Goal: Task Accomplishment & Management: Complete application form

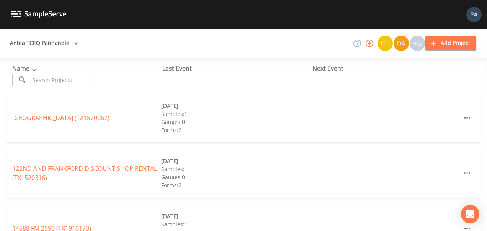
click at [68, 74] on input "text" at bounding box center [62, 80] width 65 height 14
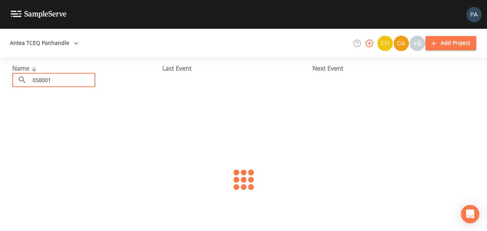
type input "0580013"
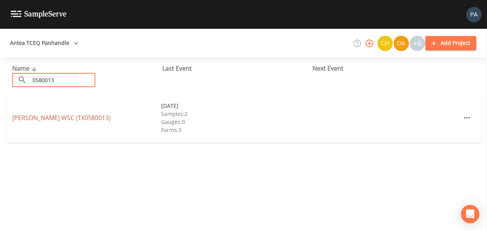
click at [49, 117] on link "[PERSON_NAME] WSC (TX0580013)" at bounding box center [61, 117] width 98 height 8
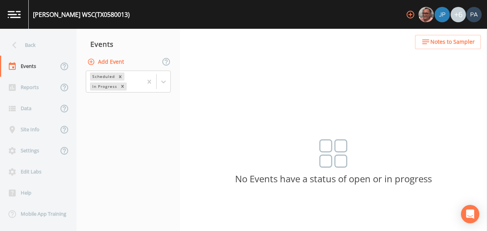
click at [118, 64] on button "Add Event" at bounding box center [106, 62] width 41 height 14
type input "4Q"
type input "[DATE]"
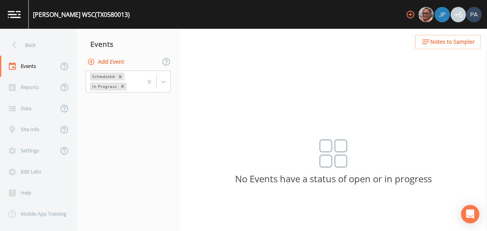
type input "09:00"
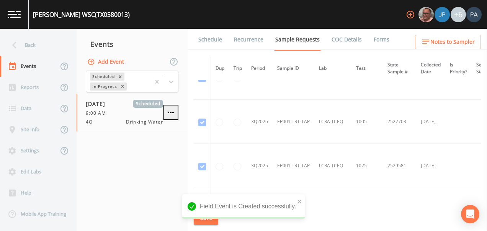
scroll to position [1408, 0]
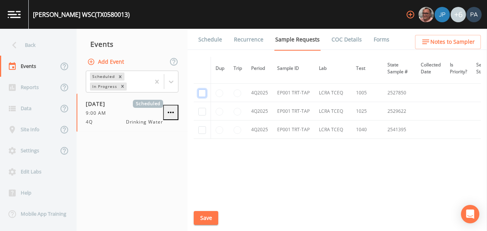
click at [202, 89] on input "checkbox" at bounding box center [202, 93] width 8 height 8
checkbox input "true"
click at [203, 111] on input "checkbox" at bounding box center [202, 112] width 8 height 8
checkbox input "true"
click at [201, 128] on input "checkbox" at bounding box center [202, 130] width 8 height 8
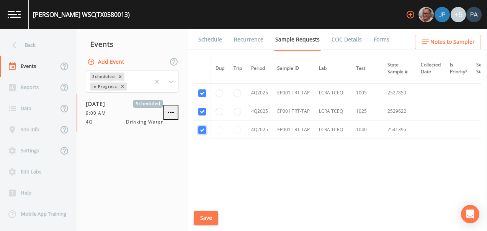
checkbox input "true"
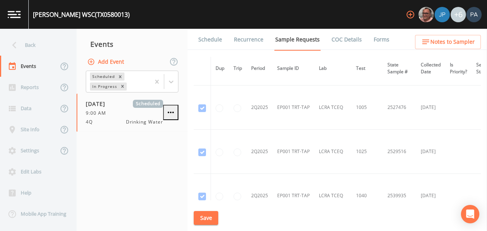
scroll to position [1063, 0]
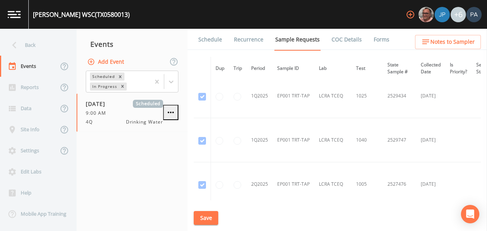
click at [215, 217] on button "Save" at bounding box center [206, 218] width 25 height 14
click at [215, 39] on link "Schedule" at bounding box center [210, 39] width 26 height 21
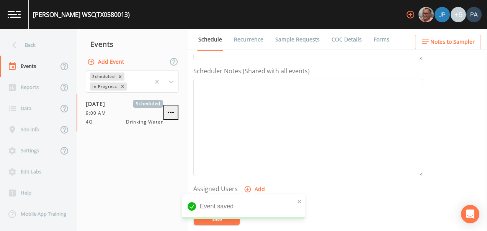
scroll to position [268, 0]
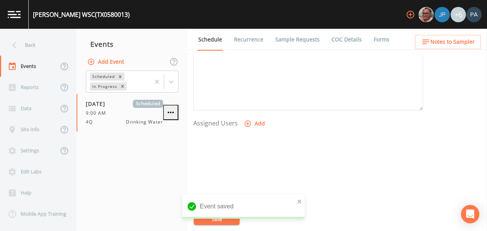
click at [253, 124] on button "Add" at bounding box center [255, 123] width 26 height 14
select select "89eca224-83f1-4c08-b513-3d512749bff6"
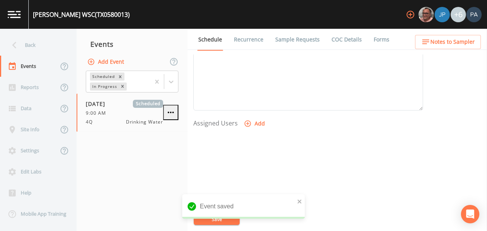
select select
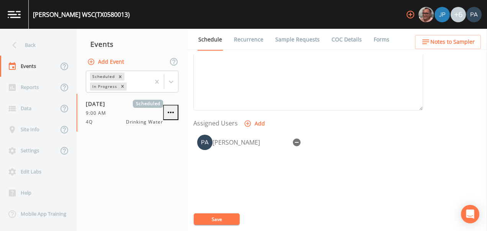
click at [219, 222] on button "Save" at bounding box center [217, 218] width 46 height 11
click at [36, 38] on div "Back" at bounding box center [34, 44] width 69 height 21
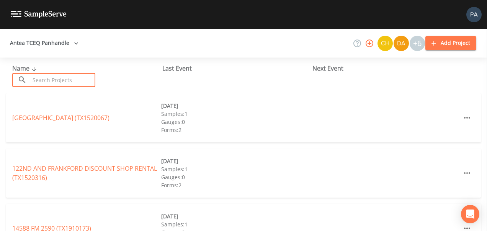
click at [59, 78] on input "text" at bounding box center [62, 80] width 65 height 14
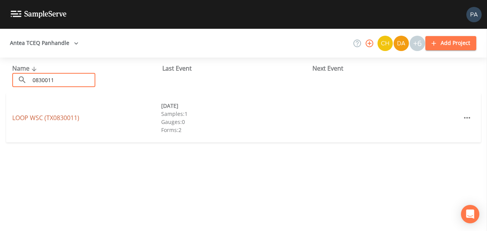
type input "0830011"
click at [64, 118] on link "LOOP WSC (TX0830011)" at bounding box center [45, 117] width 67 height 8
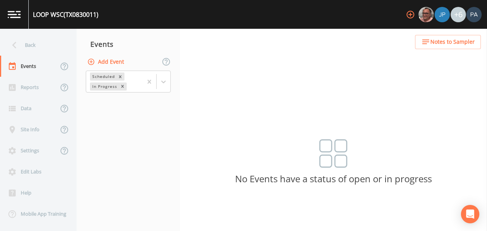
click at [101, 64] on button "Add Event" at bounding box center [106, 62] width 41 height 14
type input "4Q"
type input "[DATE]"
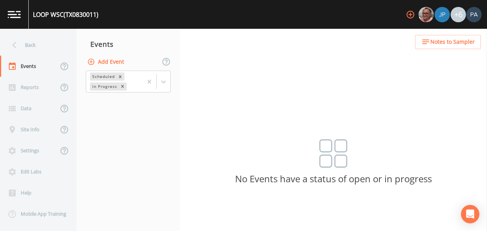
type input "09:30"
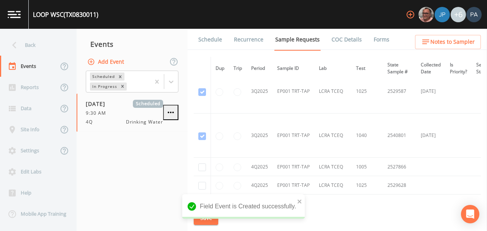
scroll to position [1320, 0]
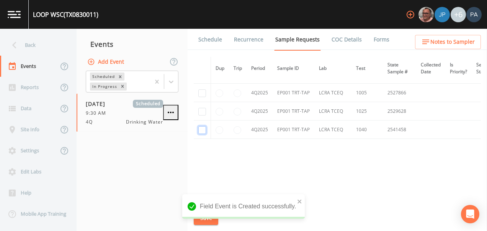
drag, startPoint x: 203, startPoint y: 128, endPoint x: 202, endPoint y: 123, distance: 4.4
click at [203, 127] on input "checkbox" at bounding box center [202, 130] width 8 height 8
checkbox input "true"
drag, startPoint x: 201, startPoint y: 106, endPoint x: 202, endPoint y: 93, distance: 12.3
click at [201, 105] on td at bounding box center [202, 111] width 17 height 18
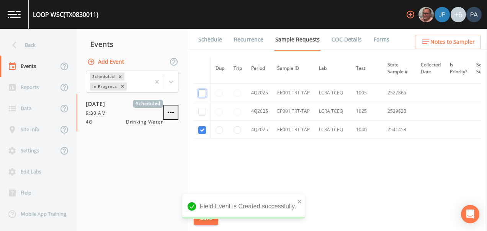
click at [203, 89] on input "checkbox" at bounding box center [202, 93] width 8 height 8
checkbox input "true"
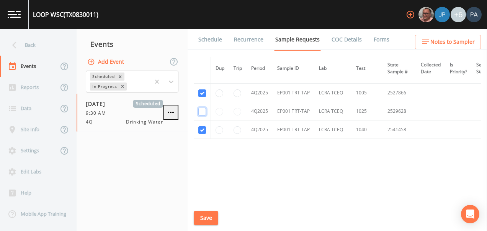
click at [204, 108] on input "checkbox" at bounding box center [202, 112] width 8 height 8
checkbox input "true"
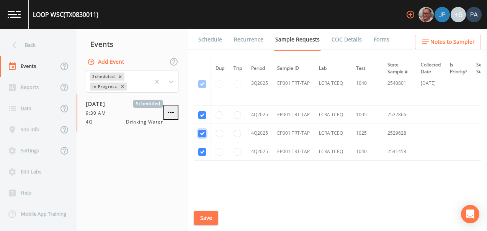
scroll to position [1282, 0]
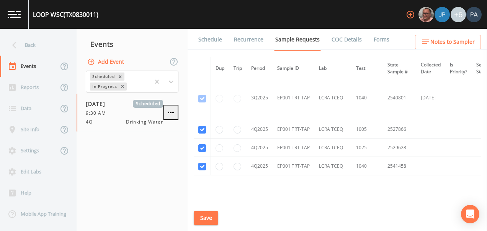
click at [205, 223] on button "Save" at bounding box center [206, 218] width 25 height 14
click at [212, 38] on link "Schedule" at bounding box center [210, 39] width 26 height 21
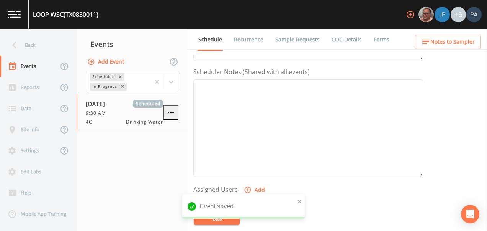
scroll to position [268, 0]
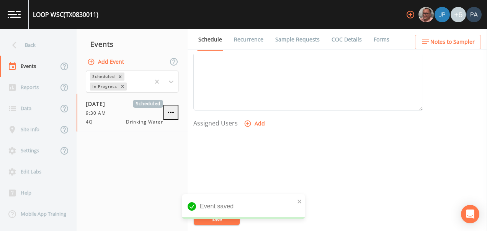
click at [256, 122] on button "Add" at bounding box center [255, 123] width 26 height 14
select select "89eca224-83f1-4c08-b513-3d512749bff6"
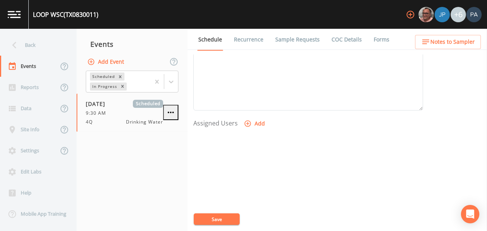
select select
click at [217, 220] on button "Save" at bounding box center [217, 218] width 46 height 11
click at [227, 217] on button "Save" at bounding box center [217, 218] width 46 height 11
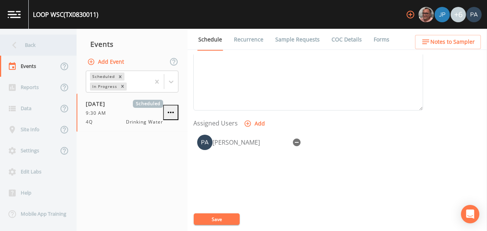
click at [23, 41] on div "Back" at bounding box center [34, 44] width 69 height 21
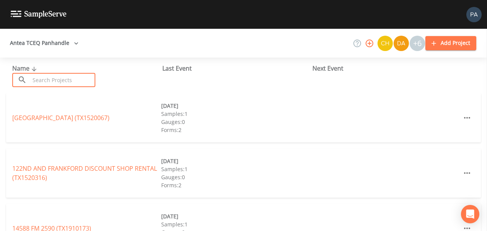
click at [66, 74] on input "text" at bounding box center [62, 80] width 65 height 14
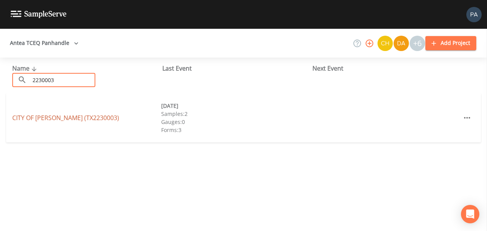
type input "2230003"
click at [60, 116] on link "CITY OF [GEOGRAPHIC_DATA] (TX2230003)" at bounding box center [65, 117] width 107 height 8
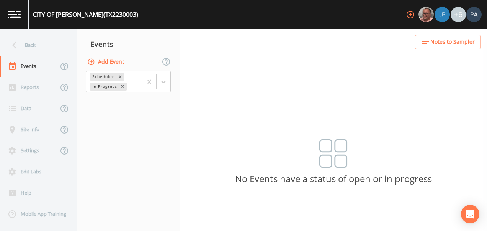
click at [94, 59] on icon "button" at bounding box center [91, 62] width 8 height 8
type input "4Q"
type input "[DATE]"
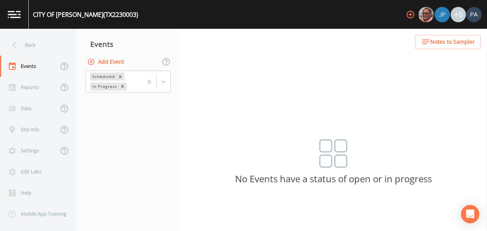
type input "09:50"
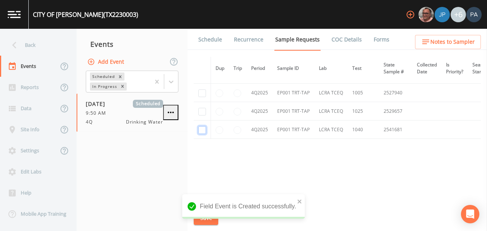
click at [203, 126] on input "checkbox" at bounding box center [202, 130] width 8 height 8
checkbox input "true"
drag, startPoint x: 203, startPoint y: 111, endPoint x: 207, endPoint y: 101, distance: 11.4
click at [203, 111] on input "checkbox" at bounding box center [202, 112] width 8 height 8
checkbox input "true"
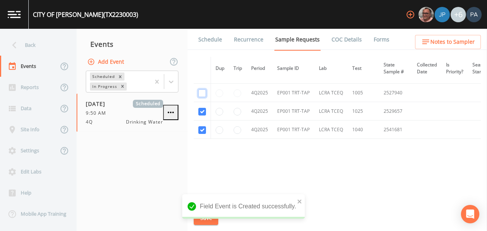
click at [200, 89] on input "checkbox" at bounding box center [202, 93] width 8 height 8
checkbox input "true"
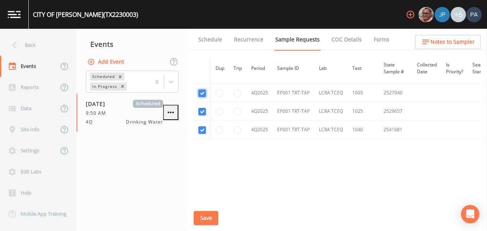
scroll to position [1190, 0]
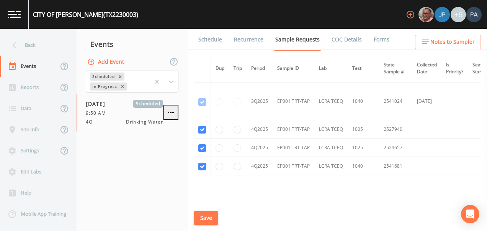
click at [209, 212] on button "Save" at bounding box center [206, 218] width 25 height 14
click at [206, 43] on link "Schedule" at bounding box center [210, 39] width 26 height 21
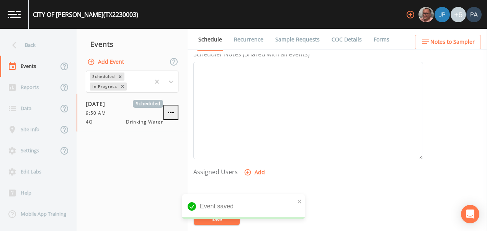
scroll to position [230, 0]
click at [257, 162] on button "Add" at bounding box center [255, 162] width 26 height 14
select select "89eca224-83f1-4c08-b513-3d512749bff6"
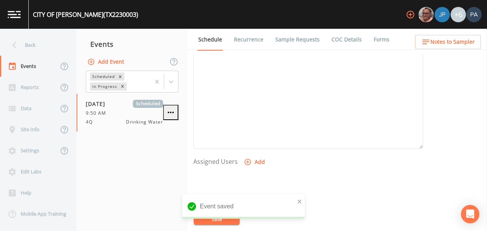
select select
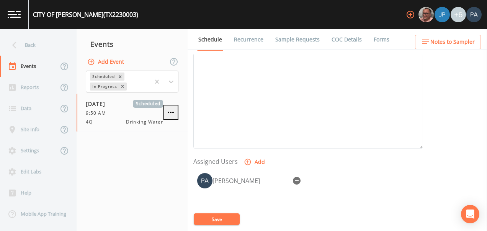
click at [218, 220] on button "Save" at bounding box center [217, 218] width 46 height 11
click at [214, 219] on button "Save" at bounding box center [217, 218] width 46 height 11
click at [46, 43] on div "Back" at bounding box center [34, 44] width 69 height 21
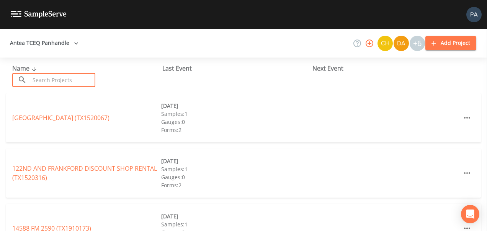
click at [63, 77] on input "text" at bounding box center [62, 80] width 65 height 14
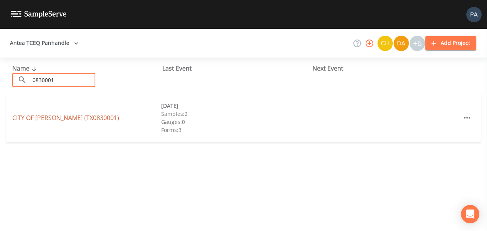
type input "0830001"
click at [58, 114] on link "CITY OF [GEOGRAPHIC_DATA] (TX0830001)" at bounding box center [65, 117] width 107 height 8
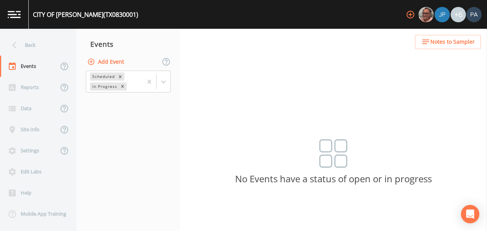
click at [98, 51] on div "Events" at bounding box center [128, 43] width 103 height 19
click at [104, 60] on button "Add Event" at bounding box center [106, 62] width 41 height 14
type input "4Q"
type input "[DATE]"
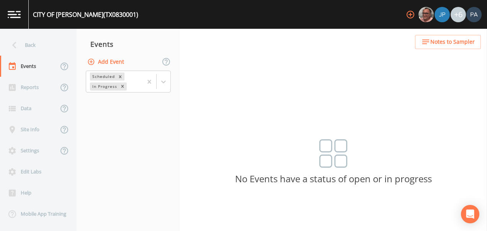
type input "10:15"
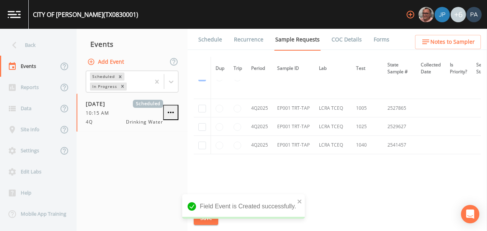
scroll to position [1276, 0]
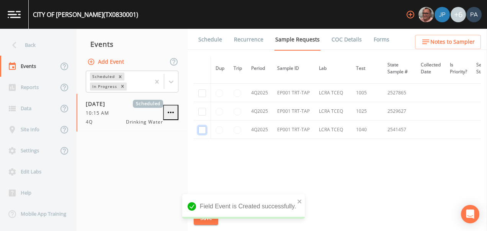
drag, startPoint x: 203, startPoint y: 129, endPoint x: 205, endPoint y: 123, distance: 6.3
click at [203, 129] on input "checkbox" at bounding box center [202, 130] width 8 height 8
checkbox input "true"
click at [205, 111] on input "checkbox" at bounding box center [202, 112] width 8 height 8
checkbox input "true"
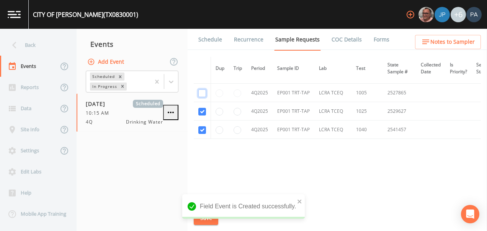
click at [203, 93] on input "checkbox" at bounding box center [202, 93] width 8 height 8
checkbox input "true"
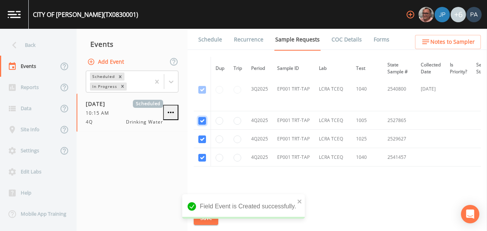
scroll to position [1238, 0]
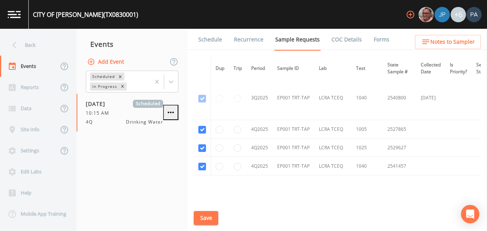
click at [211, 215] on button "Save" at bounding box center [206, 218] width 25 height 14
click at [209, 41] on link "Schedule" at bounding box center [210, 39] width 26 height 21
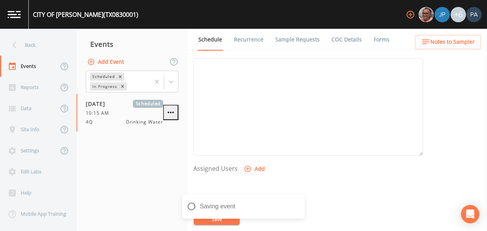
scroll to position [268, 0]
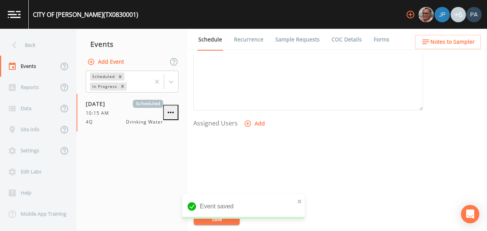
click at [253, 123] on button "Add" at bounding box center [255, 123] width 26 height 14
select select "89eca224-83f1-4c08-b513-3d512749bff6"
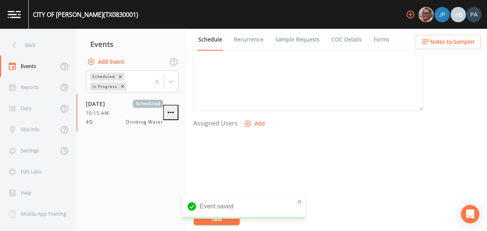
select select
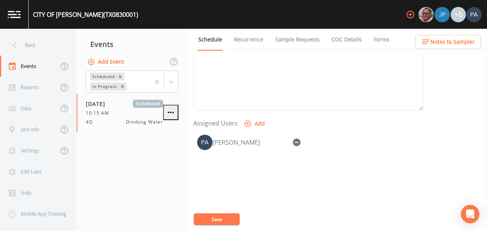
click at [221, 219] on button "Save" at bounding box center [217, 218] width 46 height 11
click at [35, 50] on div "Back" at bounding box center [34, 44] width 69 height 21
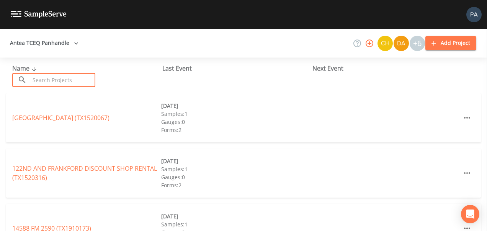
click at [72, 82] on input "text" at bounding box center [62, 80] width 65 height 14
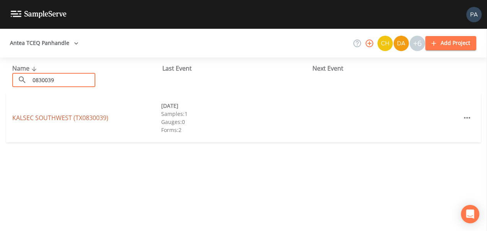
type input "0830039"
click at [68, 118] on link "KALSEC SOUTHWEST (TX0830039)" at bounding box center [60, 117] width 96 height 8
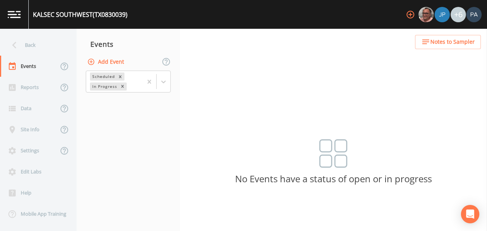
click at [105, 62] on button "Add Event" at bounding box center [106, 62] width 41 height 14
type input "4Q"
type input "[DATE]"
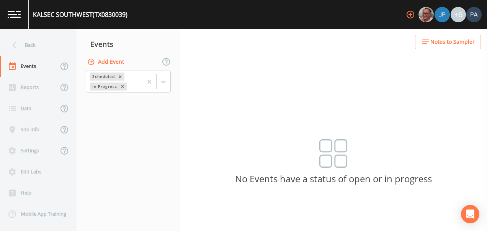
type input "11:00"
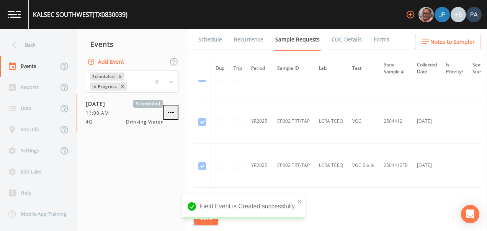
scroll to position [843, 0]
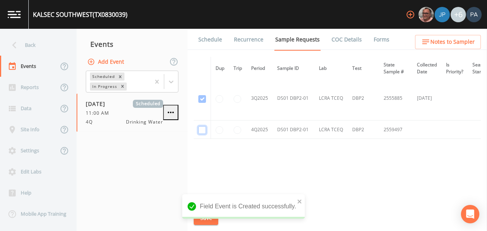
click at [200, 129] on input "checkbox" at bounding box center [202, 130] width 8 height 8
checkbox input "true"
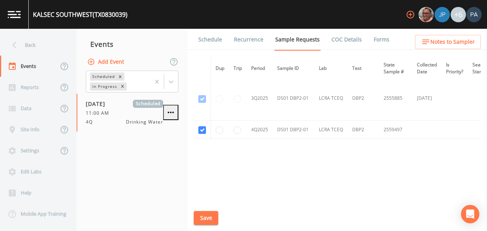
click at [209, 217] on button "Save" at bounding box center [206, 218] width 25 height 14
click at [217, 42] on link "Schedule" at bounding box center [210, 39] width 26 height 21
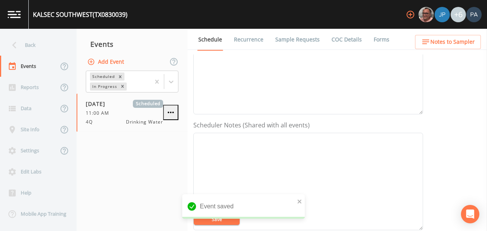
scroll to position [230, 0]
click at [258, 164] on button "Add" at bounding box center [255, 162] width 26 height 14
select select "89eca224-83f1-4c08-b513-3d512749bff6"
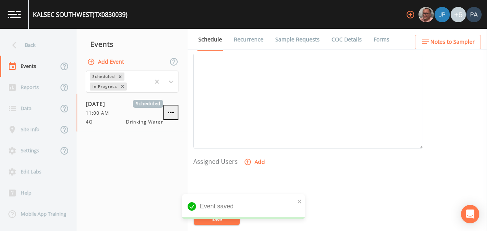
select select
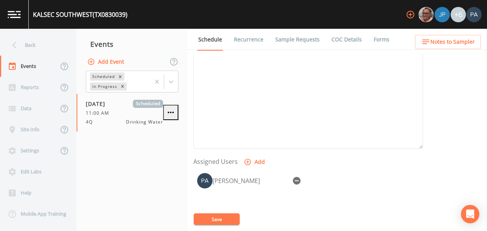
click at [218, 216] on button "Save" at bounding box center [217, 218] width 46 height 11
click at [44, 39] on div "Back" at bounding box center [34, 44] width 69 height 21
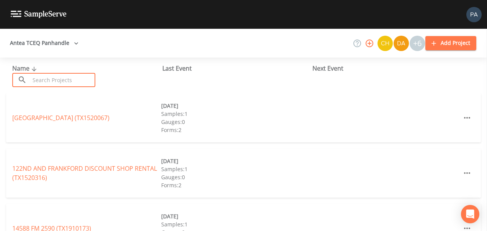
click at [49, 82] on input "text" at bounding box center [62, 80] width 65 height 14
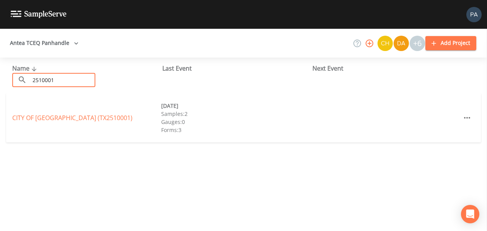
type input "2510001"
click at [52, 112] on div "CITY OF [GEOGRAPHIC_DATA] (TX2510001) [DATE] Samples: 2 Gauges: 0 Forms: 3" at bounding box center [243, 117] width 475 height 49
click at [75, 118] on link "CITY OF [GEOGRAPHIC_DATA] (TX2510001)" at bounding box center [72, 117] width 120 height 8
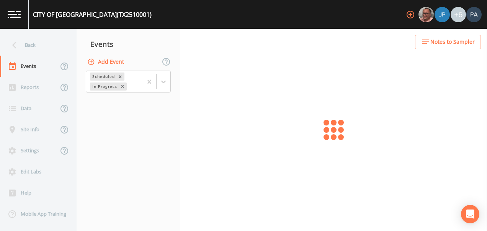
click at [117, 61] on button "Add Event" at bounding box center [106, 62] width 41 height 14
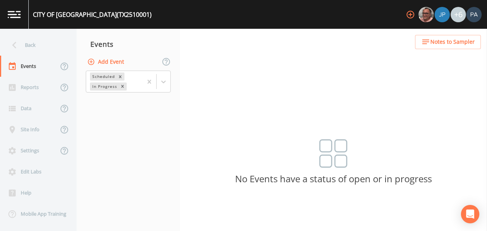
type input "4Q"
type input "[DATE]"
type input "11:30"
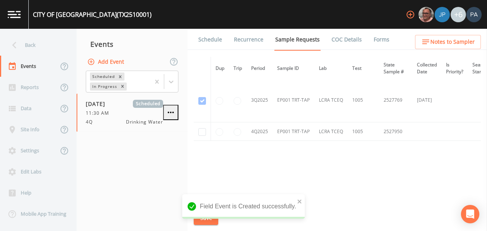
scroll to position [666, 0]
click at [202, 130] on input "checkbox" at bounding box center [202, 130] width 8 height 8
checkbox input "true"
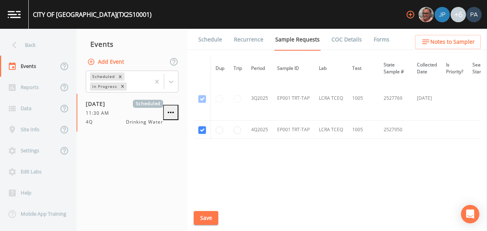
click at [207, 219] on button "Save" at bounding box center [206, 218] width 25 height 14
click at [218, 39] on link "Schedule" at bounding box center [210, 39] width 26 height 21
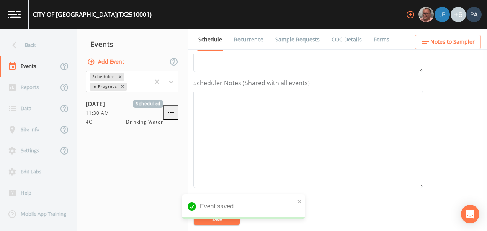
scroll to position [268, 0]
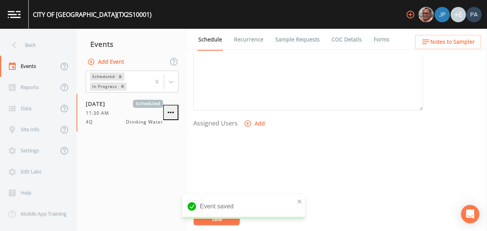
click at [252, 121] on button "Add" at bounding box center [255, 123] width 26 height 14
select select "89eca224-83f1-4c08-b513-3d512749bff6"
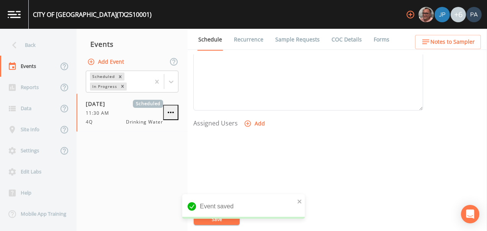
select select
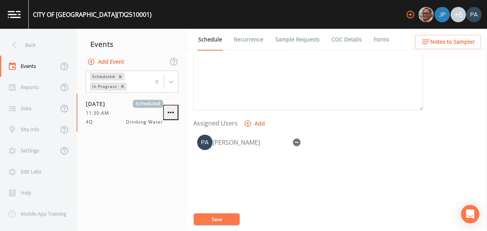
click at [222, 218] on button "Save" at bounding box center [217, 218] width 46 height 11
click at [37, 47] on div "Back" at bounding box center [34, 44] width 69 height 21
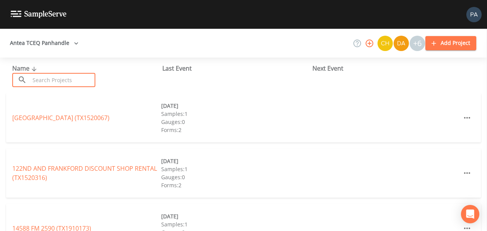
click at [72, 83] on input "text" at bounding box center [62, 80] width 65 height 14
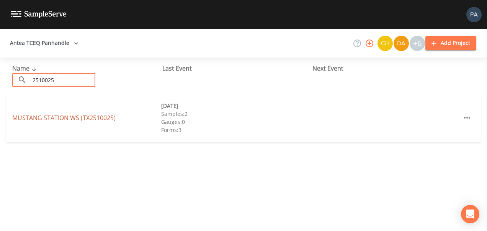
type input "2510025"
click at [61, 119] on link "[GEOGRAPHIC_DATA] (TX2510025)" at bounding box center [63, 117] width 103 height 8
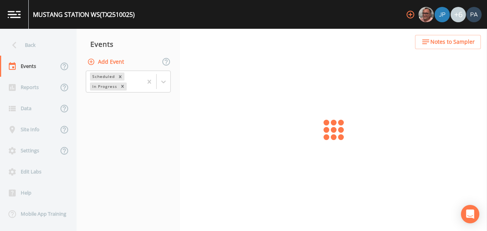
click at [103, 59] on button "Add Event" at bounding box center [106, 62] width 41 height 14
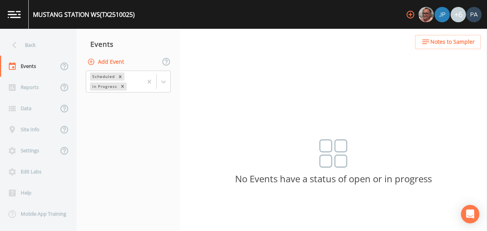
type input "4Q"
type input "[DATE]"
type input "13:00"
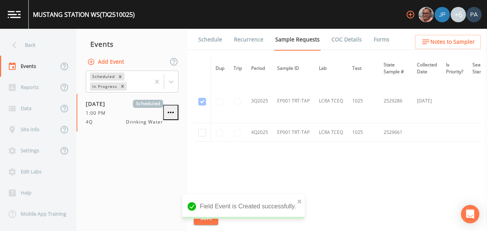
scroll to position [799, 0]
click at [204, 128] on input "checkbox" at bounding box center [202, 130] width 8 height 8
checkbox input "true"
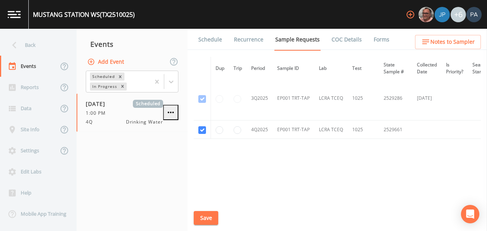
click at [215, 214] on button "Save" at bounding box center [206, 218] width 25 height 14
click at [213, 41] on link "Schedule" at bounding box center [210, 39] width 26 height 21
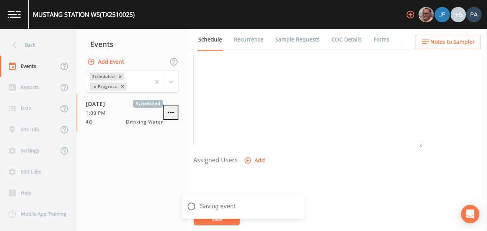
scroll to position [268, 0]
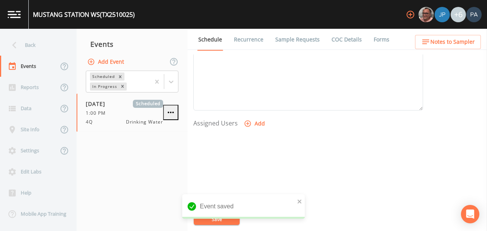
click at [259, 122] on button "Add" at bounding box center [255, 123] width 26 height 14
select select "89eca224-83f1-4c08-b513-3d512749bff6"
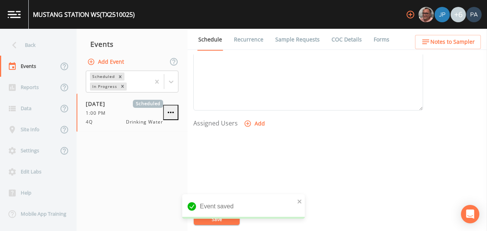
select select
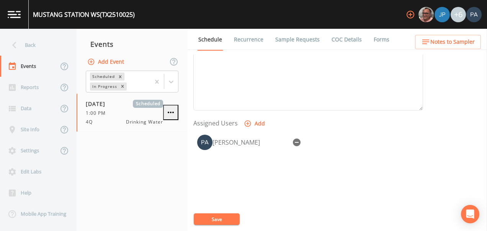
click at [219, 218] on button "Save" at bounding box center [217, 218] width 46 height 11
click at [28, 39] on div "Back" at bounding box center [34, 44] width 69 height 21
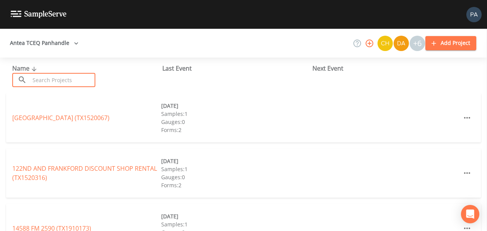
click at [55, 76] on input "text" at bounding box center [62, 80] width 65 height 14
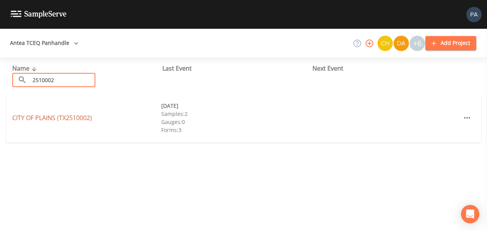
type input "2510002"
click at [85, 117] on link "[GEOGRAPHIC_DATA] (TX2510002)" at bounding box center [52, 117] width 80 height 8
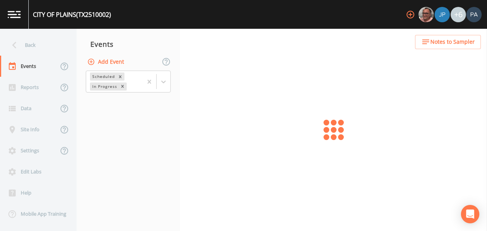
click at [109, 57] on button "Add Event" at bounding box center [106, 62] width 41 height 14
type input "4Q"
type input "[DATE]"
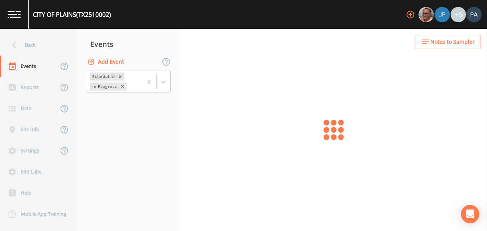
type input "13:30"
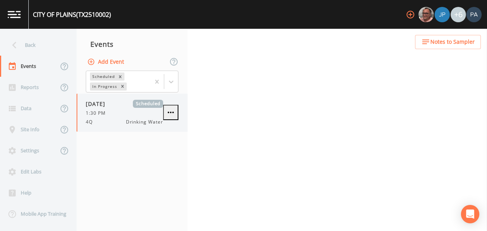
click at [129, 121] on span "Drinking Water" at bounding box center [144, 121] width 37 height 7
click at [175, 115] on icon "button" at bounding box center [170, 112] width 9 height 9
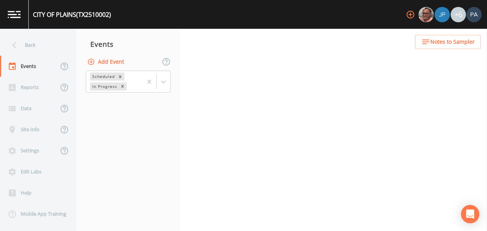
click at [129, 65] on div "Add Event" at bounding box center [128, 62] width 103 height 16
click at [114, 63] on button "Add Event" at bounding box center [106, 62] width 41 height 14
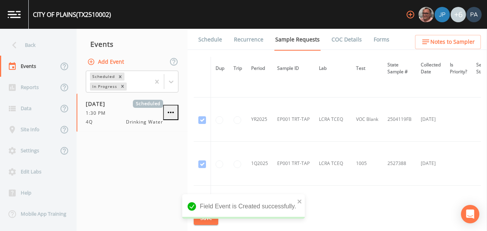
scroll to position [1301, 0]
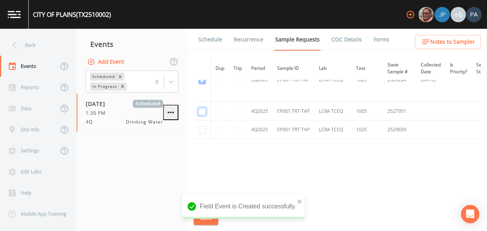
click at [201, 109] on input "checkbox" at bounding box center [202, 112] width 8 height 8
checkbox input "true"
drag, startPoint x: 199, startPoint y: 126, endPoint x: 205, endPoint y: 130, distance: 7.6
click at [201, 126] on input "checkbox" at bounding box center [202, 130] width 8 height 8
checkbox input "true"
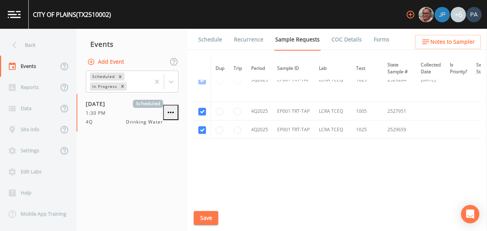
click at [214, 219] on button "Save" at bounding box center [206, 218] width 25 height 14
click at [209, 40] on link "Schedule" at bounding box center [210, 39] width 26 height 21
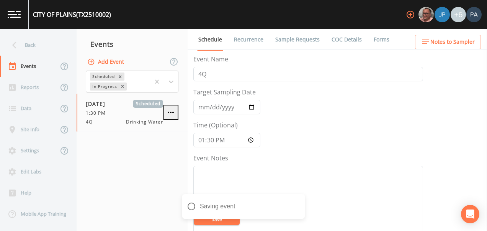
scroll to position [268, 0]
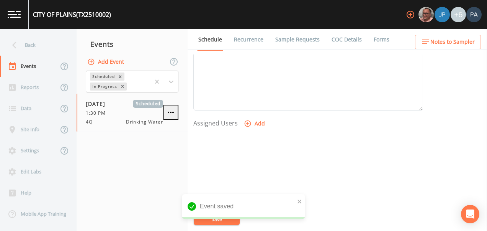
click at [257, 122] on button "Add" at bounding box center [255, 123] width 26 height 14
select select "89eca224-83f1-4c08-b513-3d512749bff6"
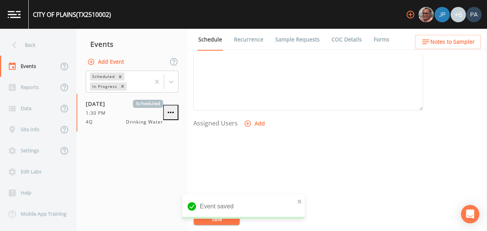
select select
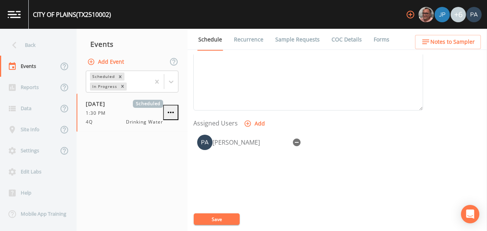
click at [226, 219] on button "Save" at bounding box center [217, 218] width 46 height 11
click at [29, 41] on div "Back" at bounding box center [34, 44] width 69 height 21
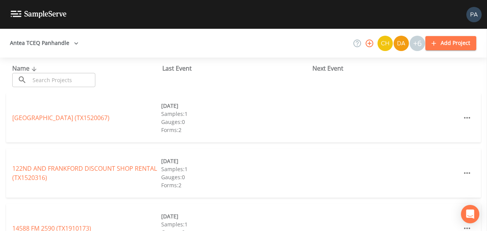
drag, startPoint x: 29, startPoint y: 41, endPoint x: 47, endPoint y: 74, distance: 37.2
click at [47, 74] on input "text" at bounding box center [62, 80] width 65 height 14
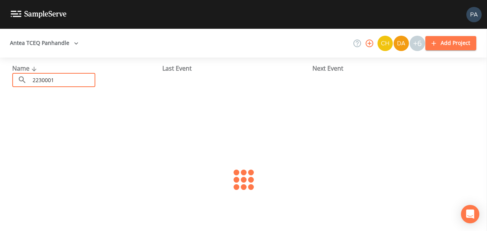
type input "2230001"
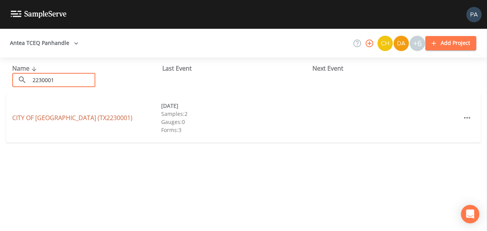
click at [68, 120] on link "CITY OF [GEOGRAPHIC_DATA] (TX2230001)" at bounding box center [72, 117] width 120 height 8
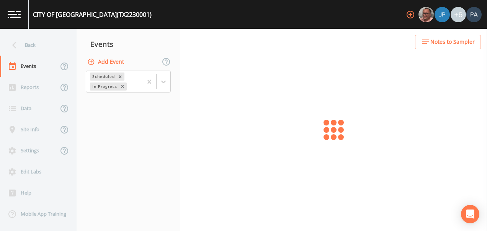
click at [99, 62] on button "Add Event" at bounding box center [106, 62] width 41 height 14
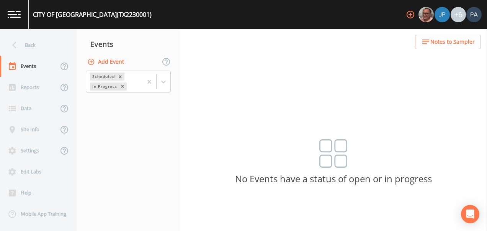
drag, startPoint x: 224, startPoint y: 98, endPoint x: 226, endPoint y: 105, distance: 6.9
type input "4Q"
type input "[DATE]"
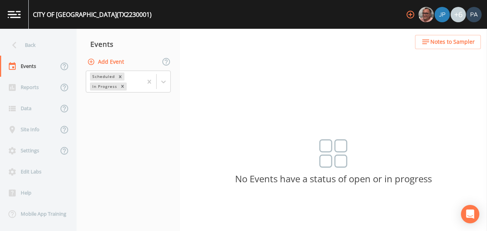
type input "14:15"
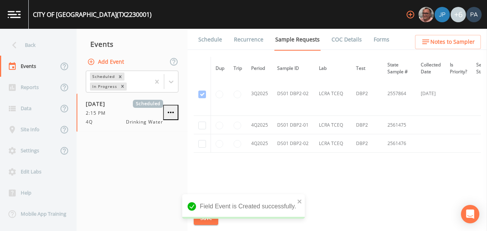
scroll to position [1346, 0]
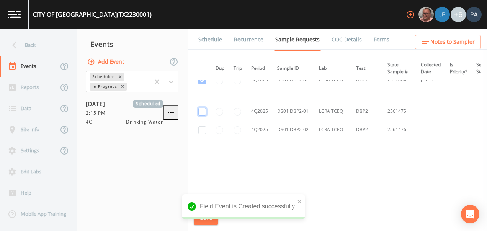
click at [202, 110] on input "checkbox" at bounding box center [202, 112] width 8 height 8
checkbox input "true"
click at [201, 129] on input "checkbox" at bounding box center [202, 130] width 8 height 8
checkbox input "true"
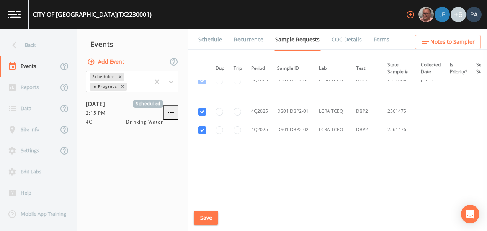
click at [214, 220] on button "Save" at bounding box center [206, 218] width 25 height 14
click at [214, 42] on link "Schedule" at bounding box center [210, 39] width 26 height 21
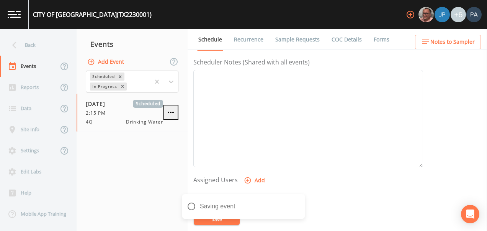
scroll to position [306, 0]
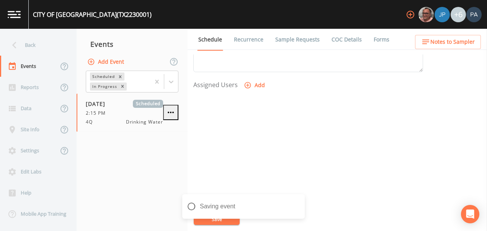
click at [257, 85] on button "Add" at bounding box center [255, 85] width 26 height 14
drag, startPoint x: 249, startPoint y: 111, endPoint x: 250, endPoint y: 120, distance: 8.5
select select "89eca224-83f1-4c08-b513-3d512749bff6"
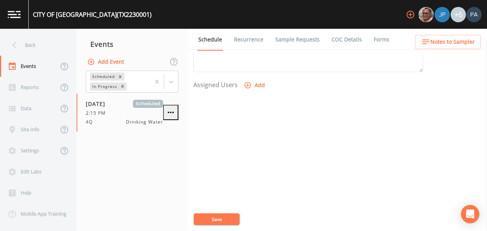
select select
click at [230, 219] on button "Save" at bounding box center [217, 218] width 46 height 11
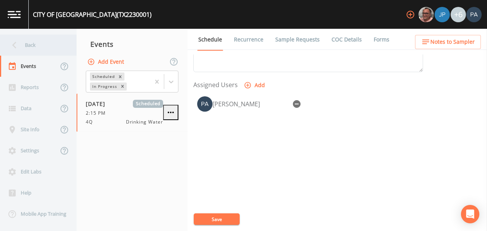
click at [31, 39] on div "Back" at bounding box center [34, 44] width 69 height 21
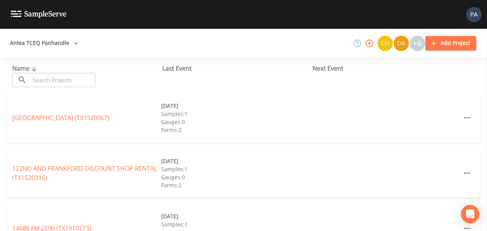
click at [55, 79] on input "text" at bounding box center [62, 80] width 65 height 14
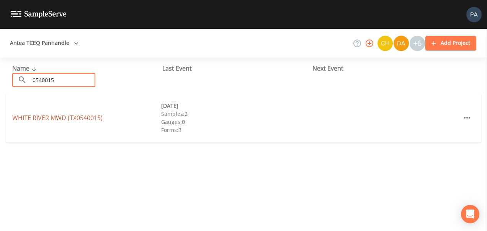
type input "0540015"
click at [66, 116] on link "[GEOGRAPHIC_DATA] (TX0540015)" at bounding box center [57, 117] width 90 height 8
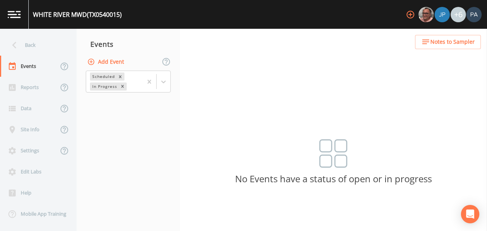
click at [120, 59] on button "Add Event" at bounding box center [106, 62] width 41 height 14
type input "4Q"
type input "[DATE]"
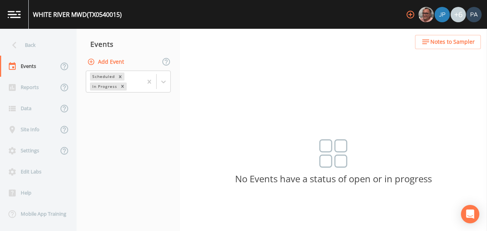
type input "09:00"
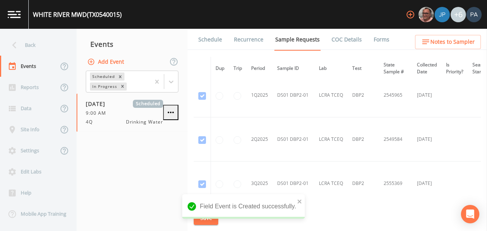
scroll to position [1357, 0]
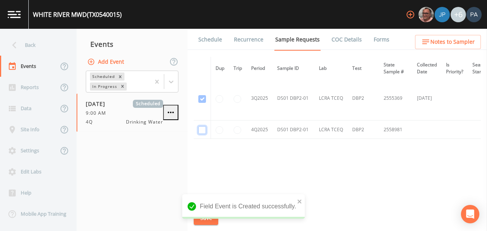
click at [201, 127] on input "checkbox" at bounding box center [202, 130] width 8 height 8
checkbox input "true"
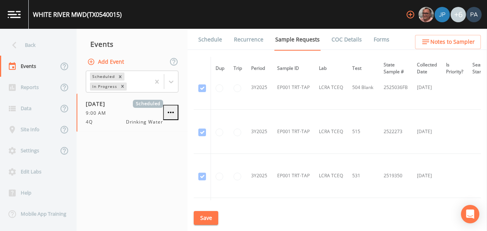
scroll to position [1165, 0]
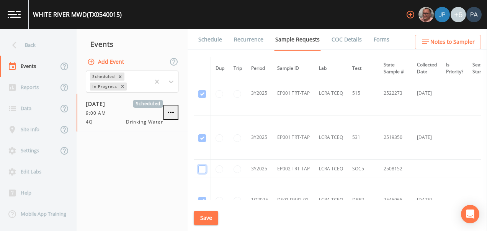
click at [201, 169] on input "checkbox" at bounding box center [202, 169] width 8 height 8
checkbox input "true"
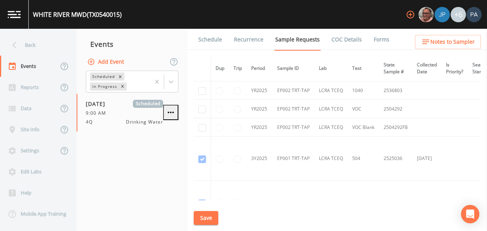
scroll to position [974, 0]
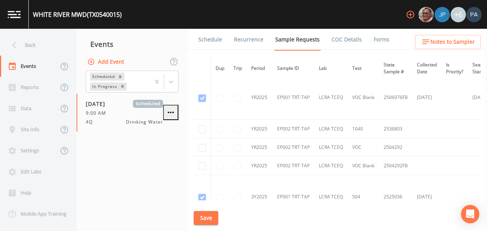
click at [208, 146] on td at bounding box center [202, 147] width 17 height 18
click at [203, 147] on input "checkbox" at bounding box center [202, 148] width 8 height 8
checkbox input "true"
click at [205, 163] on input "checkbox" at bounding box center [202, 166] width 8 height 8
checkbox input "true"
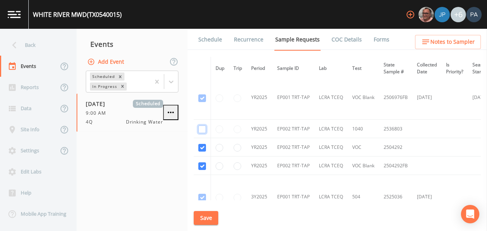
click at [202, 130] on input "checkbox" at bounding box center [202, 129] width 8 height 8
checkbox input "true"
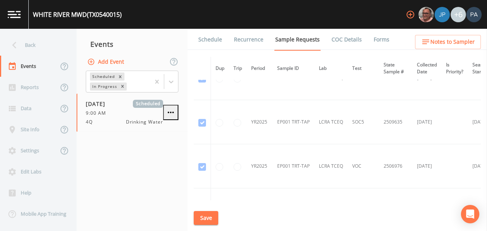
scroll to position [859, 0]
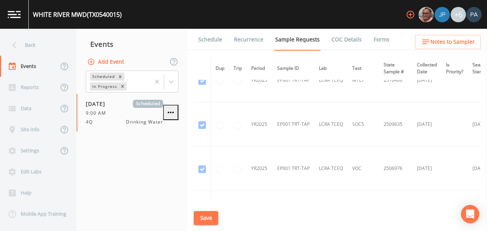
click at [213, 215] on button "Save" at bounding box center [206, 218] width 25 height 14
click at [213, 38] on link "Schedule" at bounding box center [210, 39] width 26 height 21
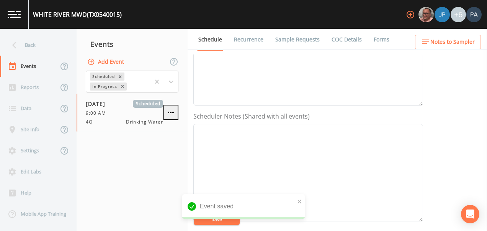
scroll to position [268, 0]
click at [255, 119] on button "Add" at bounding box center [255, 123] width 26 height 14
drag, startPoint x: 249, startPoint y: 110, endPoint x: 252, endPoint y: 118, distance: 8.9
select select "89eca224-83f1-4c08-b513-3d512749bff6"
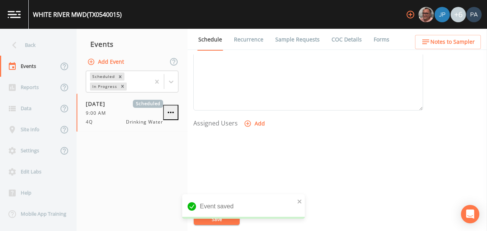
select select
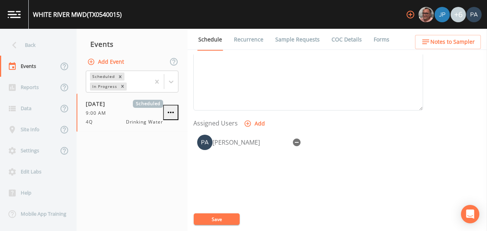
click at [233, 221] on button "Save" at bounding box center [217, 218] width 46 height 11
click at [44, 44] on div "Back" at bounding box center [34, 44] width 69 height 21
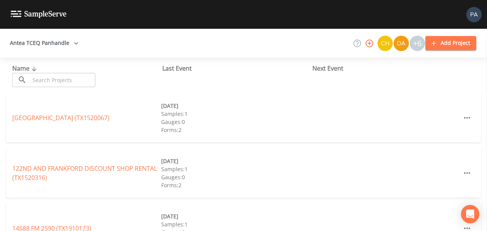
click at [45, 85] on input "text" at bounding box center [62, 80] width 65 height 14
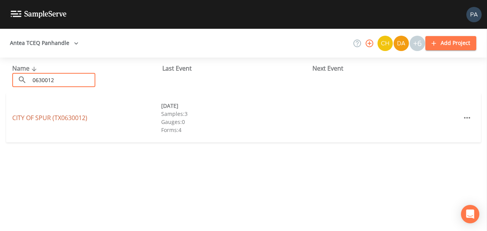
type input "0630012"
click at [76, 117] on link "CITY OF SPUR (TX0630012)" at bounding box center [49, 117] width 75 height 8
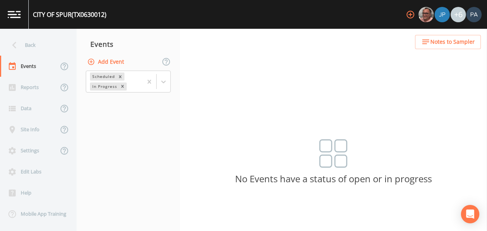
click at [115, 61] on button "Add Event" at bounding box center [106, 62] width 41 height 14
type input "4Q"
type input "[DATE]"
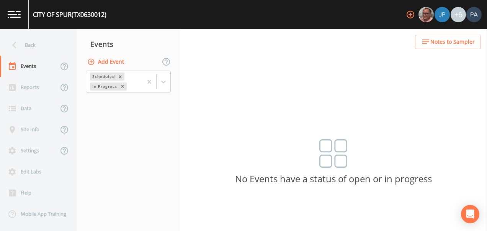
type input "09:30"
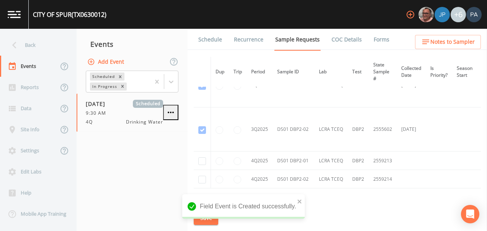
scroll to position [692, 0]
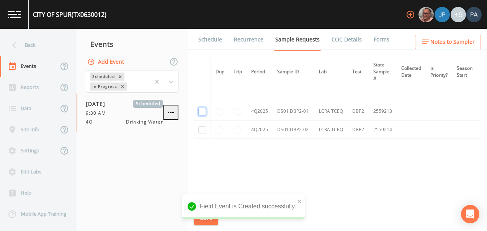
click at [205, 110] on input "checkbox" at bounding box center [202, 112] width 8 height 8
checkbox input "true"
click at [204, 131] on input "checkbox" at bounding box center [202, 130] width 8 height 8
checkbox input "true"
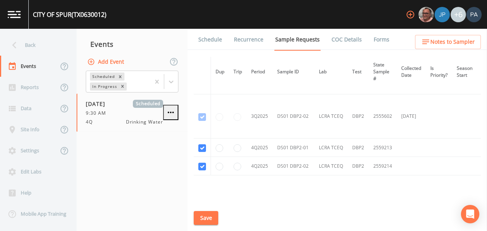
click at [209, 217] on button "Save" at bounding box center [206, 218] width 25 height 14
click at [211, 43] on link "Schedule" at bounding box center [210, 39] width 26 height 21
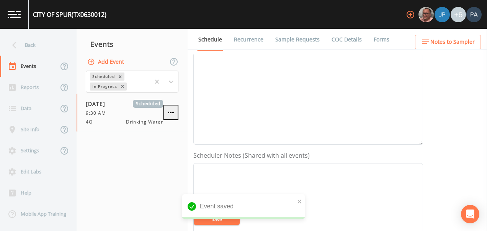
scroll to position [230, 0]
click at [251, 157] on button "Add" at bounding box center [255, 162] width 26 height 14
select select "89eca224-83f1-4c08-b513-3d512749bff6"
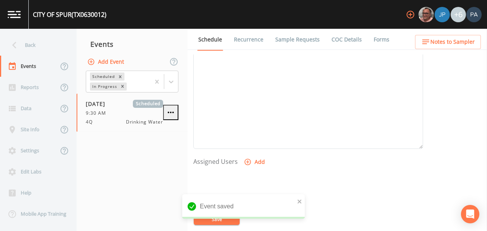
select select
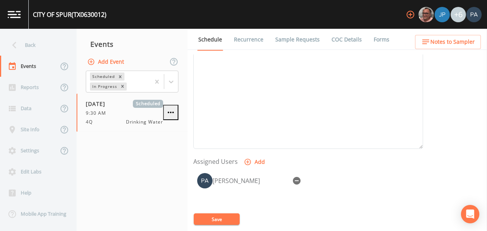
click at [213, 222] on button "Save" at bounding box center [217, 218] width 46 height 11
click at [54, 47] on div "Back" at bounding box center [34, 44] width 69 height 21
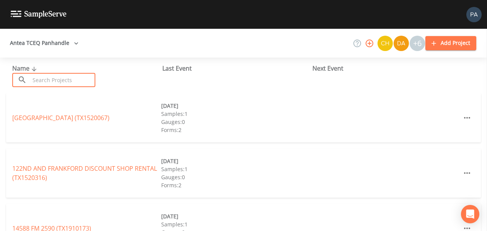
click at [54, 76] on input "text" at bounding box center [62, 80] width 65 height 14
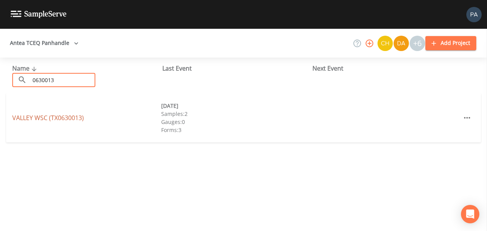
type input "0630013"
click at [56, 118] on link "[GEOGRAPHIC_DATA] (TX0630013)" at bounding box center [48, 117] width 72 height 8
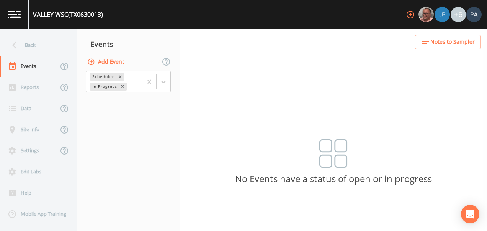
click at [100, 64] on button "Add Event" at bounding box center [106, 62] width 41 height 14
type input "4Q"
type input "[DATE]"
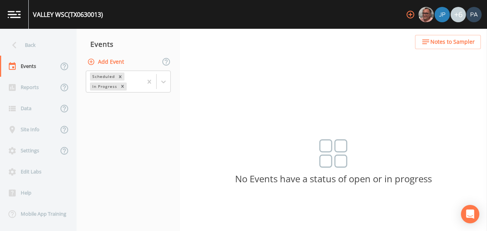
type input "10:00"
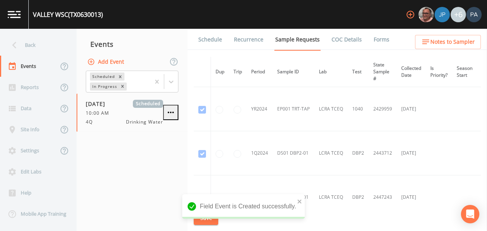
scroll to position [365, 0]
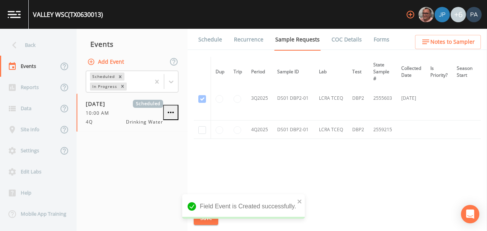
click at [196, 126] on td at bounding box center [202, 129] width 17 height 18
click at [203, 127] on input "checkbox" at bounding box center [202, 130] width 8 height 8
checkbox input "true"
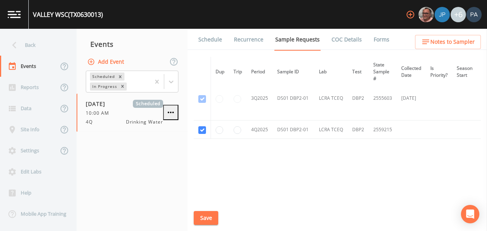
click at [206, 212] on button "Save" at bounding box center [206, 218] width 25 height 14
click at [206, 36] on link "Schedule" at bounding box center [210, 39] width 26 height 21
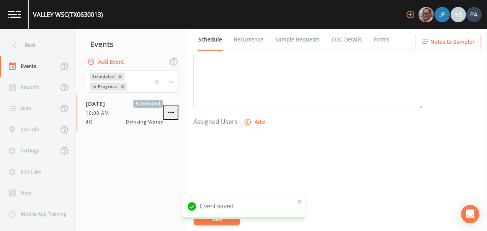
scroll to position [306, 0]
click at [259, 85] on button "Add" at bounding box center [255, 85] width 26 height 14
drag, startPoint x: 252, startPoint y: 111, endPoint x: 250, endPoint y: 118, distance: 7.0
select select "89eca224-83f1-4c08-b513-3d512749bff6"
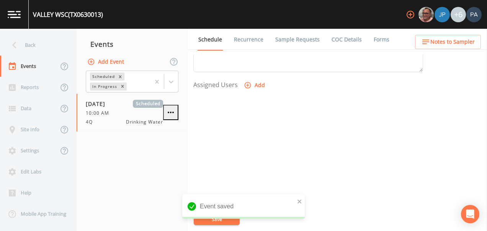
select select
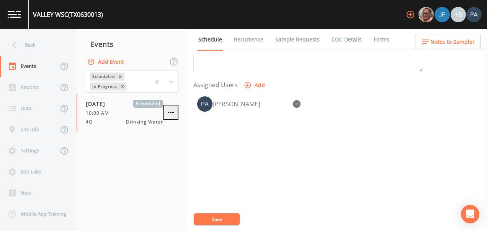
click at [212, 220] on button "Save" at bounding box center [217, 218] width 46 height 11
click at [46, 43] on div "Back" at bounding box center [34, 44] width 69 height 21
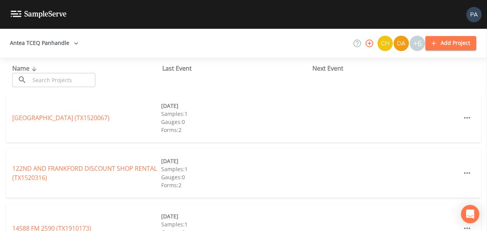
click at [43, 81] on input "text" at bounding box center [62, 80] width 65 height 14
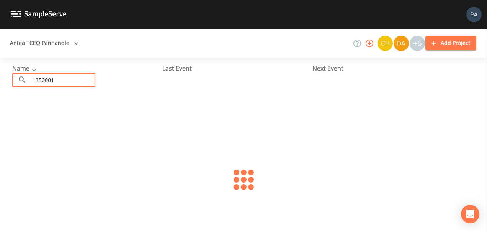
type input "1350001"
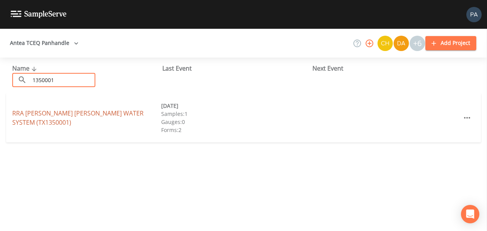
click at [74, 112] on link "RRA [PERSON_NAME] [PERSON_NAME] WATER SYSTEM (TX1350001)" at bounding box center [77, 118] width 131 height 18
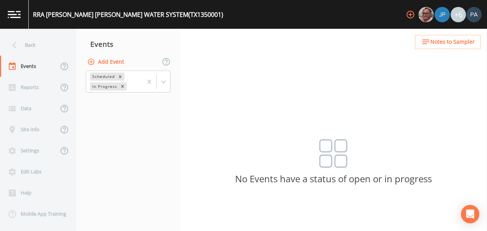
click at [107, 63] on button "Add Event" at bounding box center [106, 62] width 41 height 14
drag, startPoint x: 226, startPoint y: 101, endPoint x: 226, endPoint y: 105, distance: 4.2
type input "4Q"
type input "[DATE]"
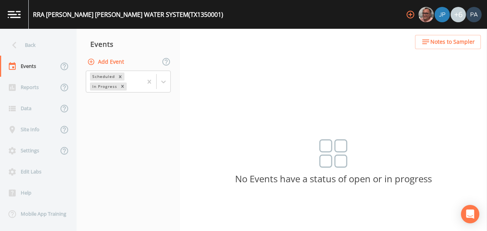
drag, startPoint x: 201, startPoint y: 166, endPoint x: 208, endPoint y: 167, distance: 6.9
type input "10:45"
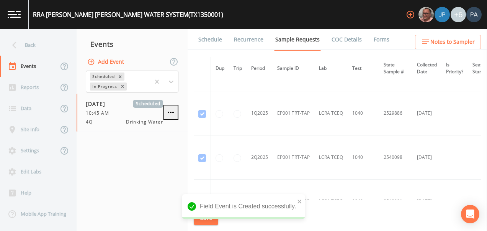
scroll to position [710, 0]
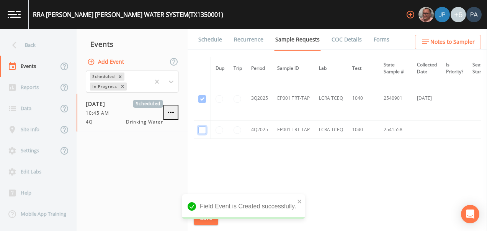
click at [198, 126] on input "checkbox" at bounding box center [202, 130] width 8 height 8
checkbox input "true"
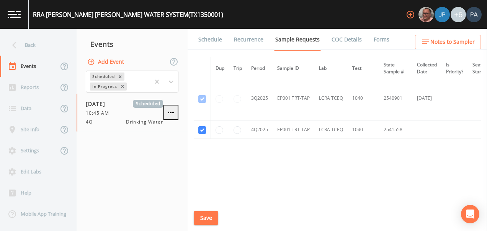
click at [208, 220] on div "RRA [PERSON_NAME] [PERSON_NAME] WATER SYSTEM (TX1350001) +6 Back Events Reports…" at bounding box center [243, 115] width 487 height 231
click at [214, 218] on button "Save" at bounding box center [206, 218] width 25 height 14
click at [210, 40] on link "Schedule" at bounding box center [210, 39] width 26 height 21
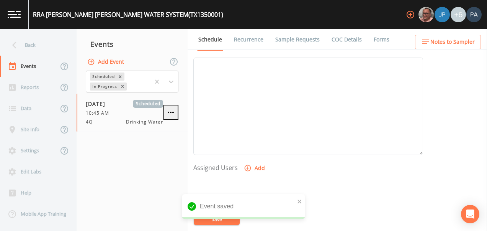
scroll to position [268, 0]
click at [249, 120] on icon "button" at bounding box center [248, 124] width 8 height 8
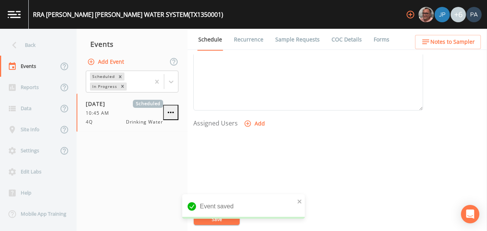
select select "89eca224-83f1-4c08-b513-3d512749bff6"
select select
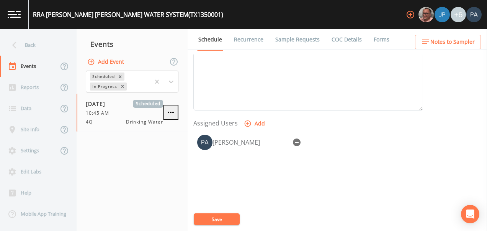
click at [228, 219] on button "Save" at bounding box center [217, 218] width 46 height 11
click at [43, 43] on div "Back" at bounding box center [34, 44] width 69 height 21
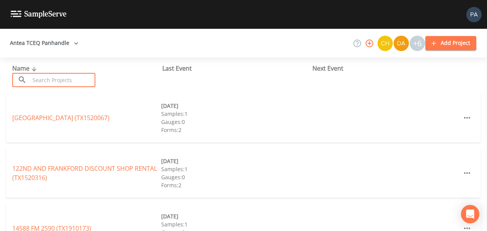
click at [79, 76] on input "text" at bounding box center [62, 80] width 65 height 14
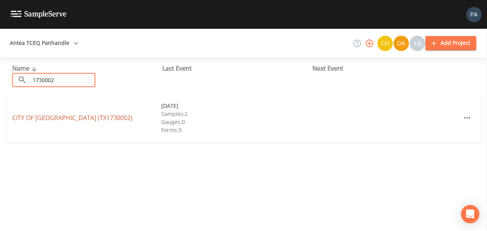
type input "1730002"
click at [69, 115] on link "CITY OF [GEOGRAPHIC_DATA] (TX1730002)" at bounding box center [72, 117] width 120 height 8
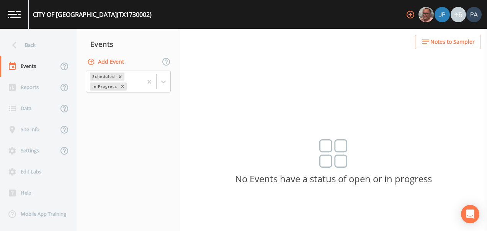
click at [112, 63] on button "Add Event" at bounding box center [106, 62] width 41 height 14
type input "4Q"
type input "[DATE]"
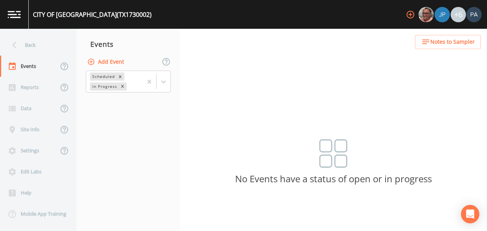
type input "11:30"
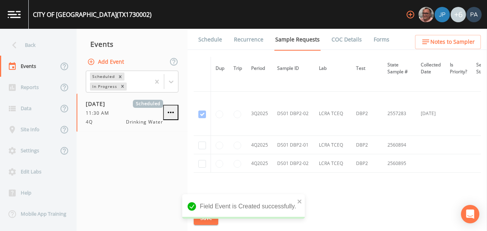
scroll to position [1213, 0]
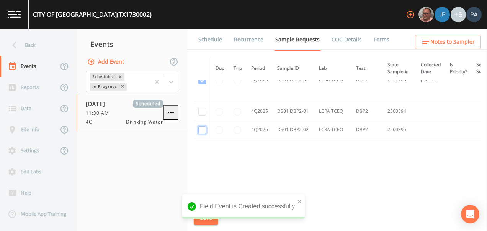
click at [205, 131] on input "checkbox" at bounding box center [202, 130] width 8 height 8
checkbox input "true"
click at [203, 112] on input "checkbox" at bounding box center [202, 112] width 8 height 8
checkbox input "true"
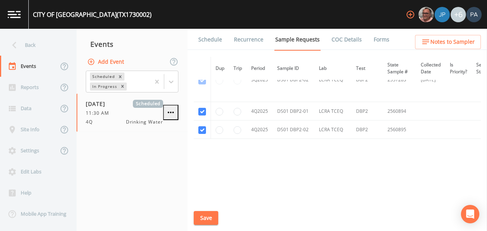
click at [209, 220] on button "Save" at bounding box center [206, 218] width 25 height 14
click at [215, 37] on link "Schedule" at bounding box center [210, 39] width 26 height 21
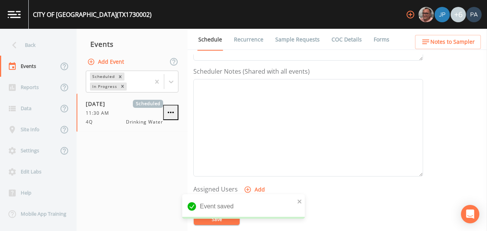
scroll to position [309, 0]
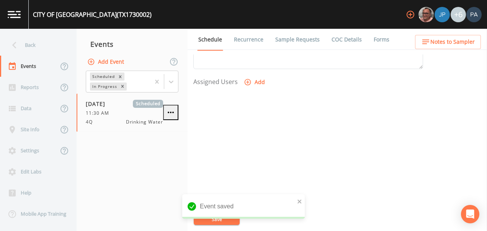
click at [253, 78] on button "Add" at bounding box center [255, 82] width 26 height 14
select select "89eca224-83f1-4c08-b513-3d512749bff6"
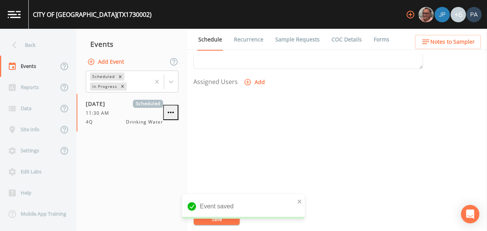
select select
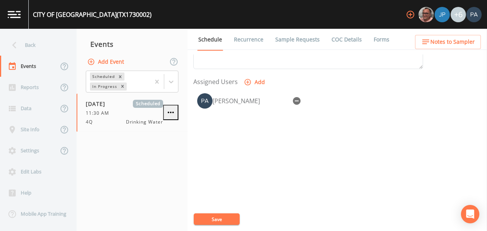
click at [218, 216] on button "Save" at bounding box center [217, 218] width 46 height 11
click at [45, 44] on div "Back" at bounding box center [34, 44] width 69 height 21
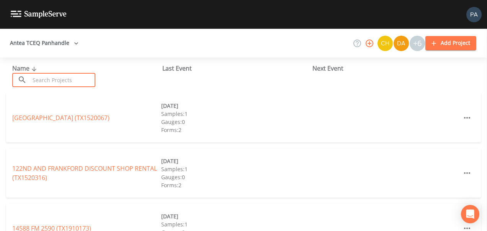
click at [51, 83] on input "text" at bounding box center [62, 80] width 65 height 14
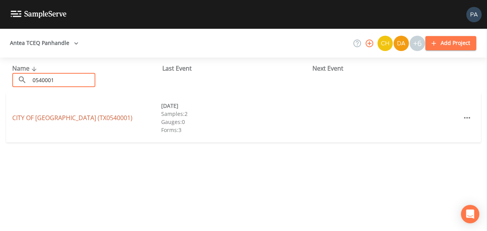
type input "0540001"
click at [78, 115] on link "CITY OF [GEOGRAPHIC_DATA] (TX0540001)" at bounding box center [72, 117] width 120 height 8
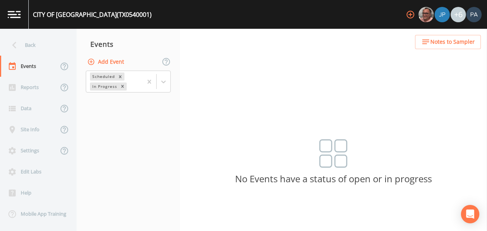
click at [106, 62] on button "Add Event" at bounding box center [106, 62] width 41 height 14
type input "4Q"
type input "[DATE]"
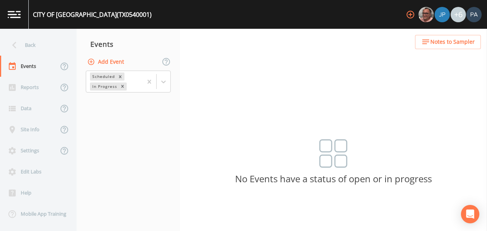
type input "13:00"
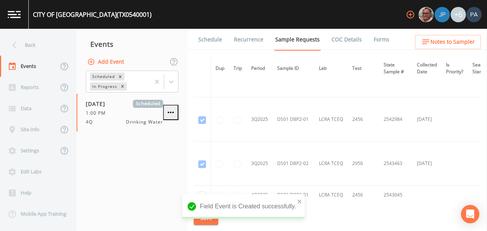
scroll to position [1081, 0]
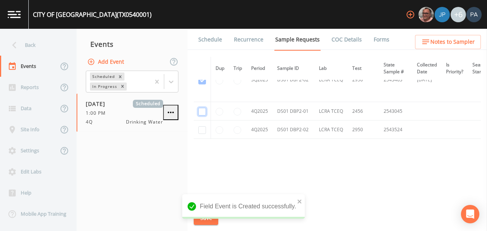
click at [206, 112] on input "checkbox" at bounding box center [202, 112] width 8 height 8
checkbox input "true"
click at [202, 131] on input "checkbox" at bounding box center [202, 130] width 8 height 8
checkbox input "true"
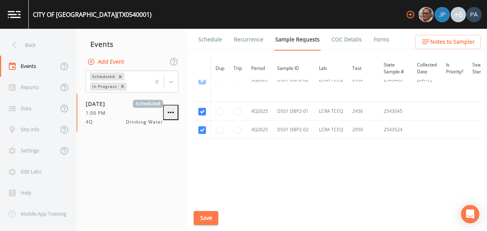
click at [208, 214] on button "Save" at bounding box center [206, 218] width 25 height 14
click at [217, 35] on link "Schedule" at bounding box center [210, 39] width 26 height 21
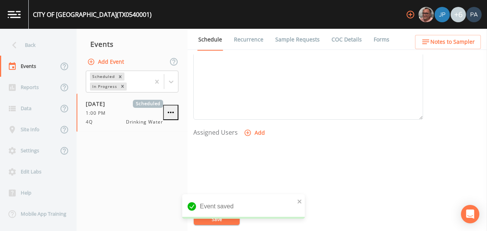
scroll to position [306, 0]
click at [262, 80] on button "Add" at bounding box center [255, 85] width 26 height 14
select select "89eca224-83f1-4c08-b513-3d512749bff6"
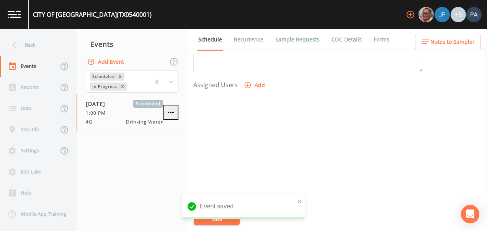
select select
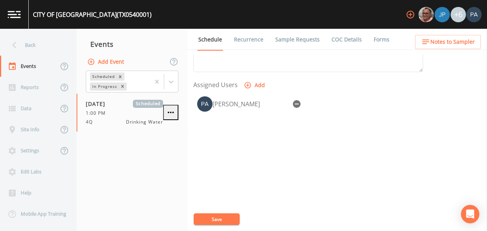
click at [219, 218] on button "Save" at bounding box center [217, 218] width 46 height 11
click at [54, 43] on div "Back" at bounding box center [34, 44] width 69 height 21
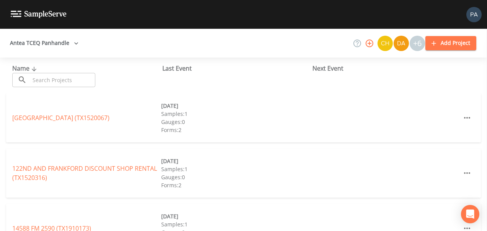
click at [54, 74] on input "text" at bounding box center [62, 80] width 65 height 14
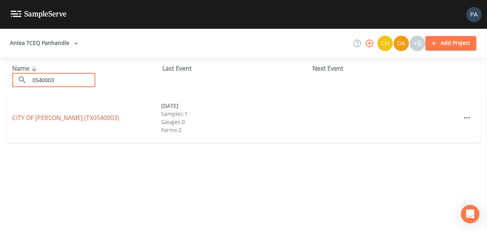
type input "0540003"
click at [41, 119] on link "CITY OF [GEOGRAPHIC_DATA] (TX0540003)" at bounding box center [65, 117] width 107 height 8
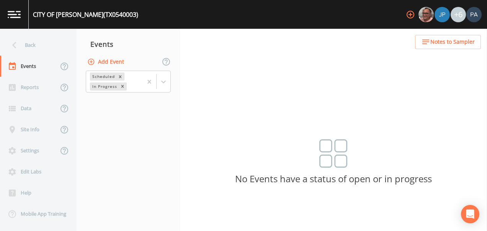
click at [101, 58] on button "Add Event" at bounding box center [106, 62] width 41 height 14
type input "4Q"
type input "[DATE]"
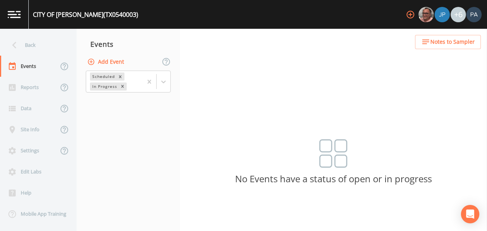
type input "14:00"
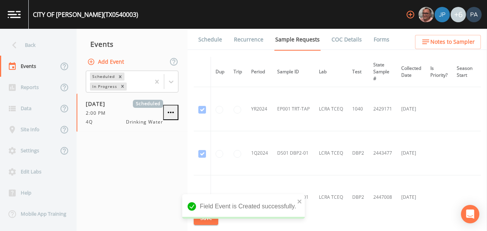
scroll to position [365, 0]
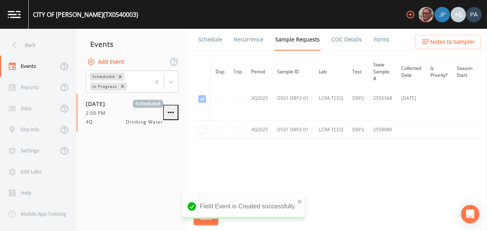
click at [207, 127] on td at bounding box center [202, 129] width 17 height 18
click at [199, 127] on td at bounding box center [202, 129] width 17 height 18
click at [201, 128] on input "checkbox" at bounding box center [202, 130] width 8 height 8
checkbox input "true"
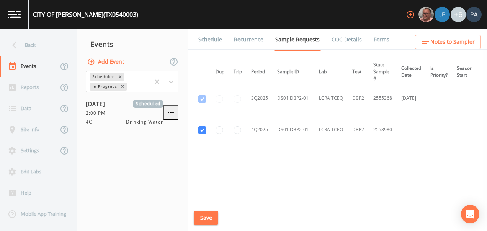
click at [200, 216] on button "Save" at bounding box center [206, 218] width 25 height 14
click at [214, 44] on link "Schedule" at bounding box center [210, 39] width 26 height 21
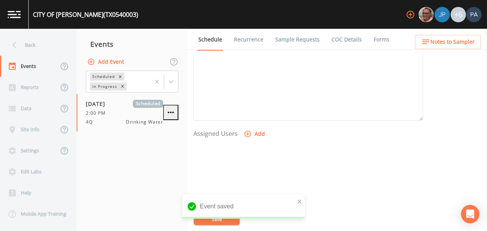
scroll to position [268, 0]
click at [252, 121] on button "Add" at bounding box center [255, 123] width 26 height 14
select select "89eca224-83f1-4c08-b513-3d512749bff6"
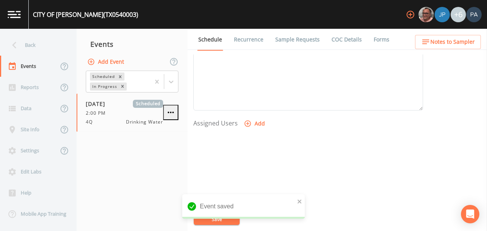
select select
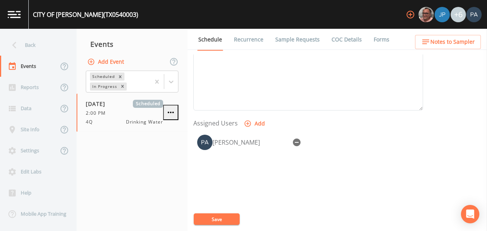
click at [220, 217] on button "Save" at bounding box center [217, 218] width 46 height 11
click at [48, 52] on div "Back" at bounding box center [34, 44] width 69 height 21
